Goal: Feedback & Contribution: Leave review/rating

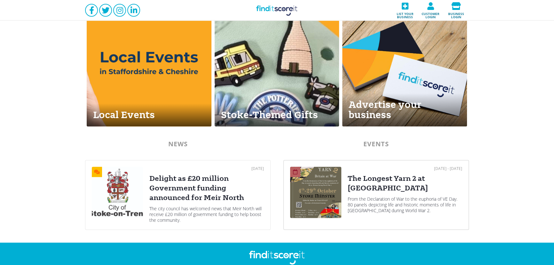
scroll to position [271, 0]
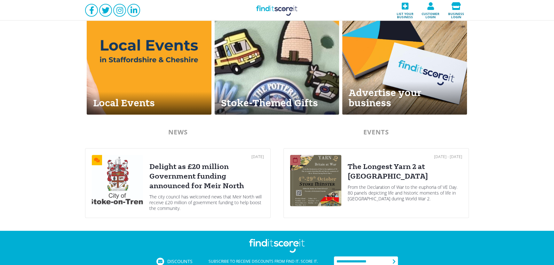
click at [352, 174] on div "The Longest Yarn 2 at [GEOGRAPHIC_DATA]" at bounding box center [405, 171] width 114 height 19
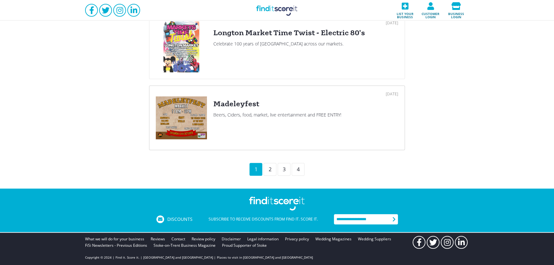
scroll to position [687, 0]
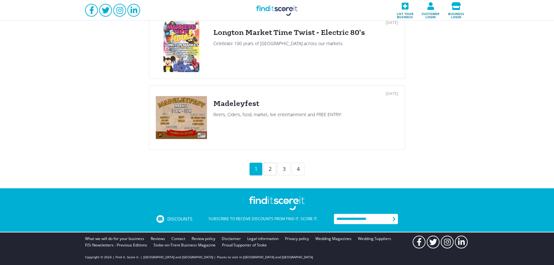
click at [264, 168] on div "2" at bounding box center [270, 168] width 13 height 13
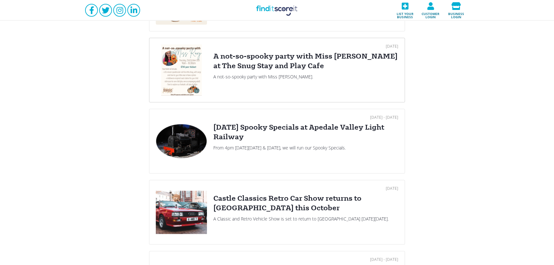
scroll to position [194, 0]
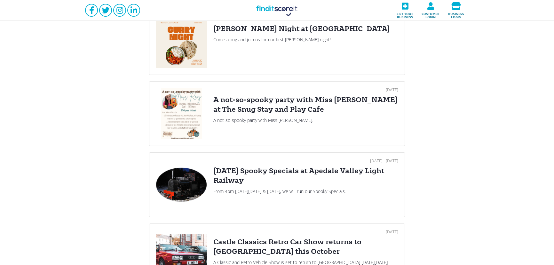
click at [244, 104] on div "A not-so-spooky party with Miss Roxy at The Snug Stay and Play Cafe" at bounding box center [305, 104] width 185 height 19
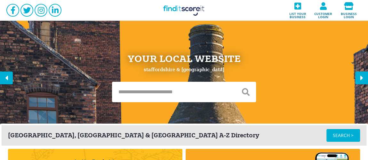
click at [165, 93] on input "text" at bounding box center [173, 92] width 123 height 20
type input "*******"
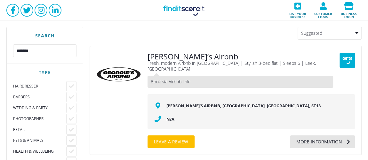
click at [310, 136] on div "More information" at bounding box center [316, 142] width 52 height 13
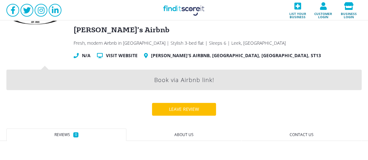
scroll to position [116, 0]
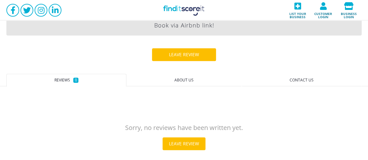
click at [175, 46] on div "Georgie’s Airbnb Fresh, modern Airbnb in Leek | Stylish 3-bed flat | Sleeps 6 |…" at bounding box center [184, 46] width 368 height 284
click at [175, 57] on div "Leave review" at bounding box center [183, 54] width 43 height 13
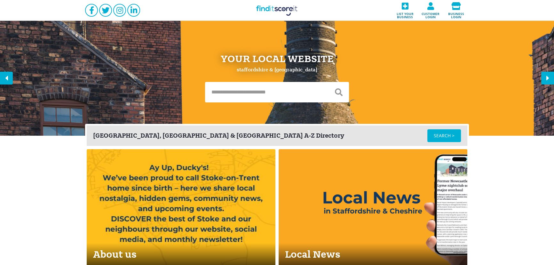
drag, startPoint x: 234, startPoint y: 105, endPoint x: 234, endPoint y: 99, distance: 5.4
click at [234, 100] on div "Your Local Website [GEOGRAPHIC_DATA] & [GEOGRAPHIC_DATA]" at bounding box center [277, 77] width 384 height 115
click at [237, 89] on input "text" at bounding box center [266, 92] width 123 height 20
type input "*****"
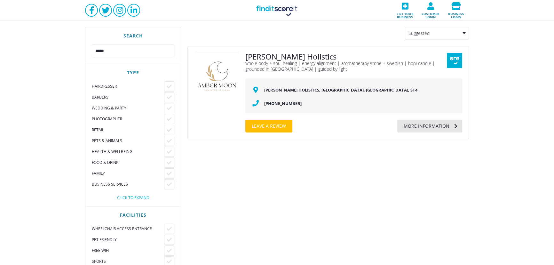
drag, startPoint x: 429, startPoint y: 126, endPoint x: 376, endPoint y: 114, distance: 54.0
click at [429, 126] on div "More information" at bounding box center [423, 126] width 52 height 13
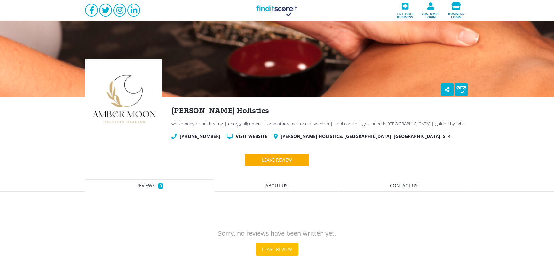
click at [286, 163] on div "Leave review" at bounding box center [277, 159] width 43 height 13
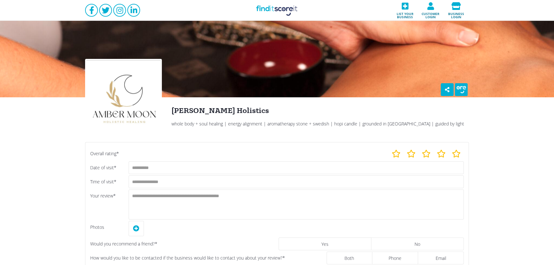
click at [274, 10] on link "Find it Score it" at bounding box center [277, 10] width 64 height 20
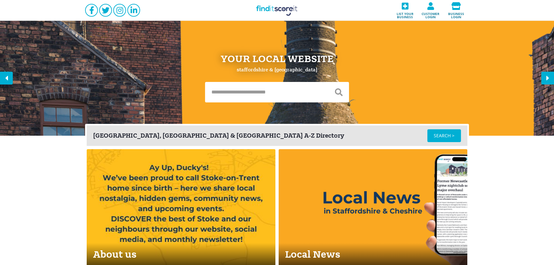
click at [242, 91] on input "text" at bounding box center [266, 92] width 123 height 20
type input "****"
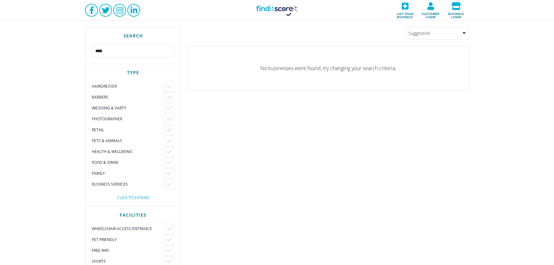
click at [283, 5] on link "Find it Score it" at bounding box center [277, 10] width 64 height 20
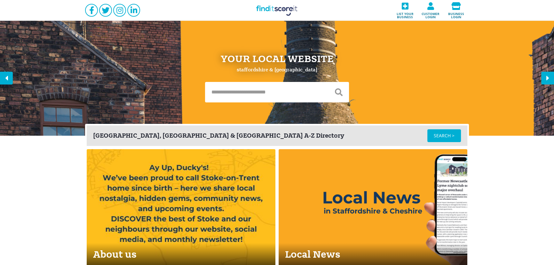
click at [248, 97] on input "text" at bounding box center [266, 92] width 123 height 20
type input "****"
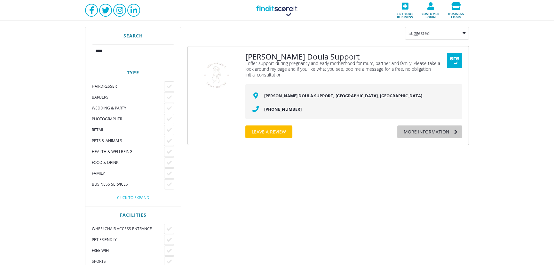
click at [442, 128] on div "More information" at bounding box center [423, 131] width 52 height 13
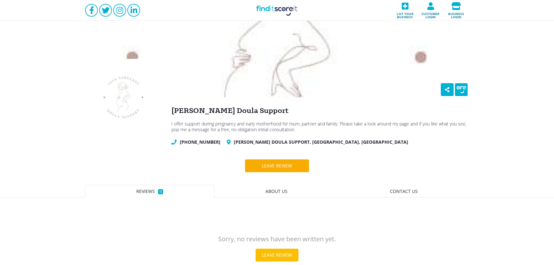
click at [278, 164] on div "Leave review" at bounding box center [277, 165] width 43 height 13
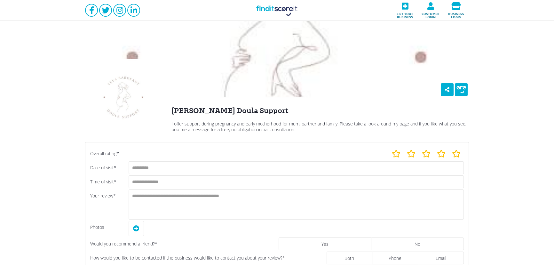
click at [248, 15] on link "Find it Score it" at bounding box center [277, 10] width 64 height 20
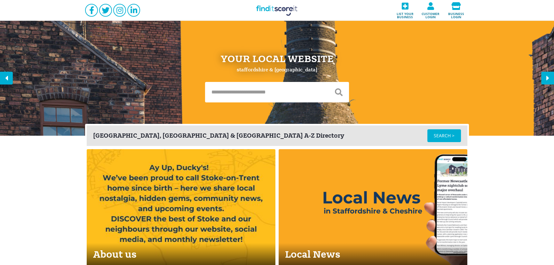
click at [260, 96] on input "text" at bounding box center [266, 92] width 123 height 20
type input "********"
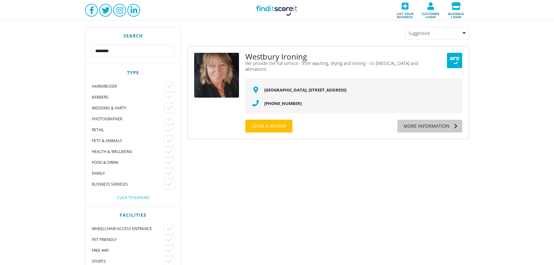
click at [451, 122] on icon at bounding box center [455, 126] width 13 height 13
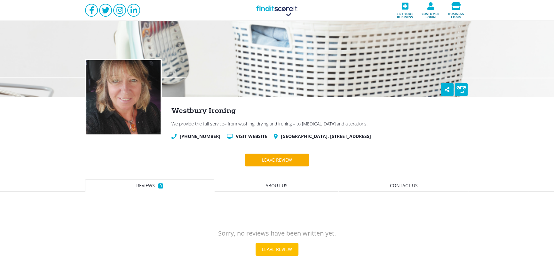
click at [269, 158] on div "Leave review" at bounding box center [277, 159] width 43 height 13
